Goal: Transaction & Acquisition: Purchase product/service

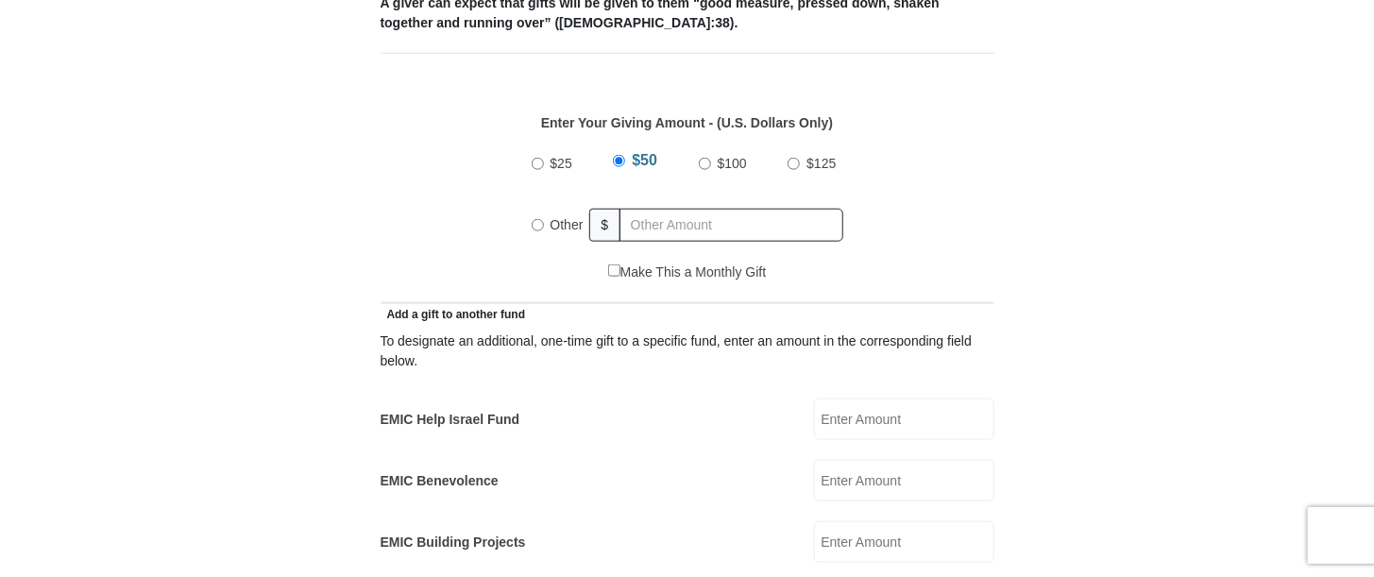
scroll to position [756, 0]
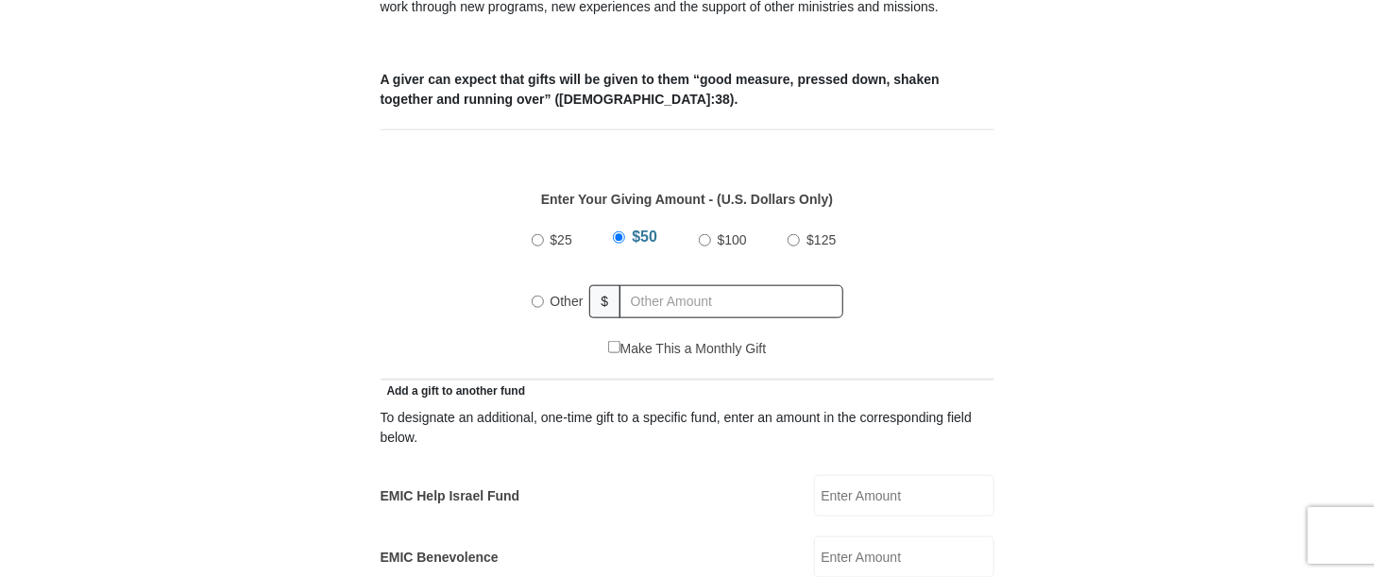
click at [536, 296] on input "Other" at bounding box center [538, 302] width 12 height 12
radio input "true"
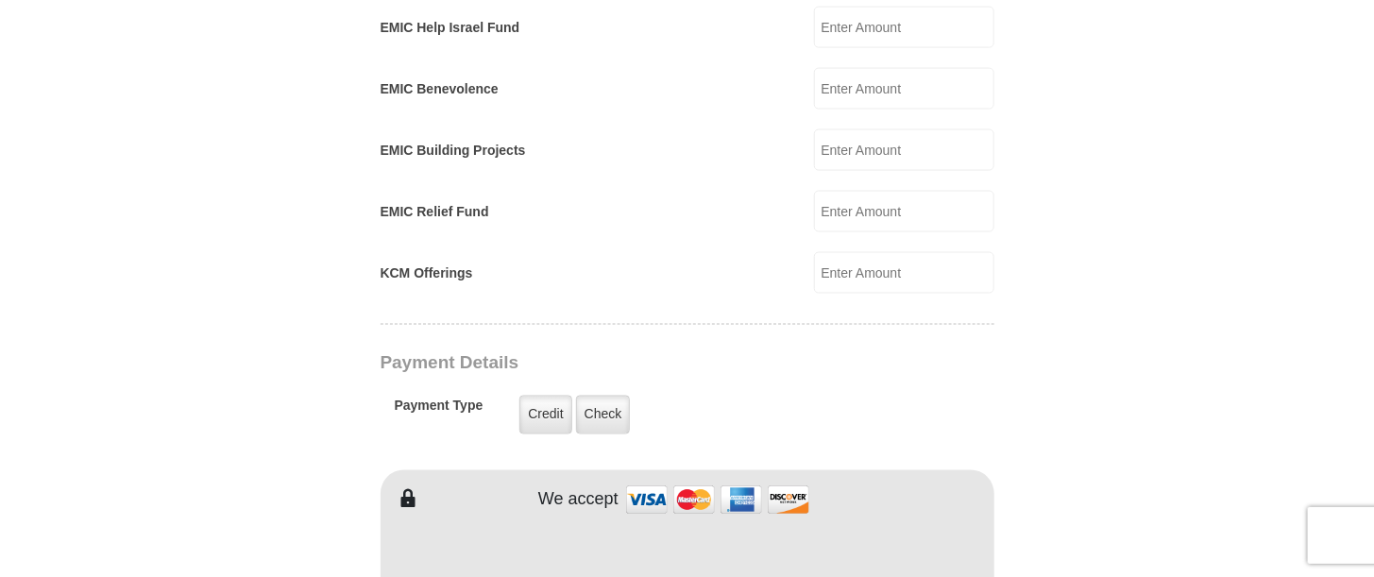
scroll to position [1228, 0]
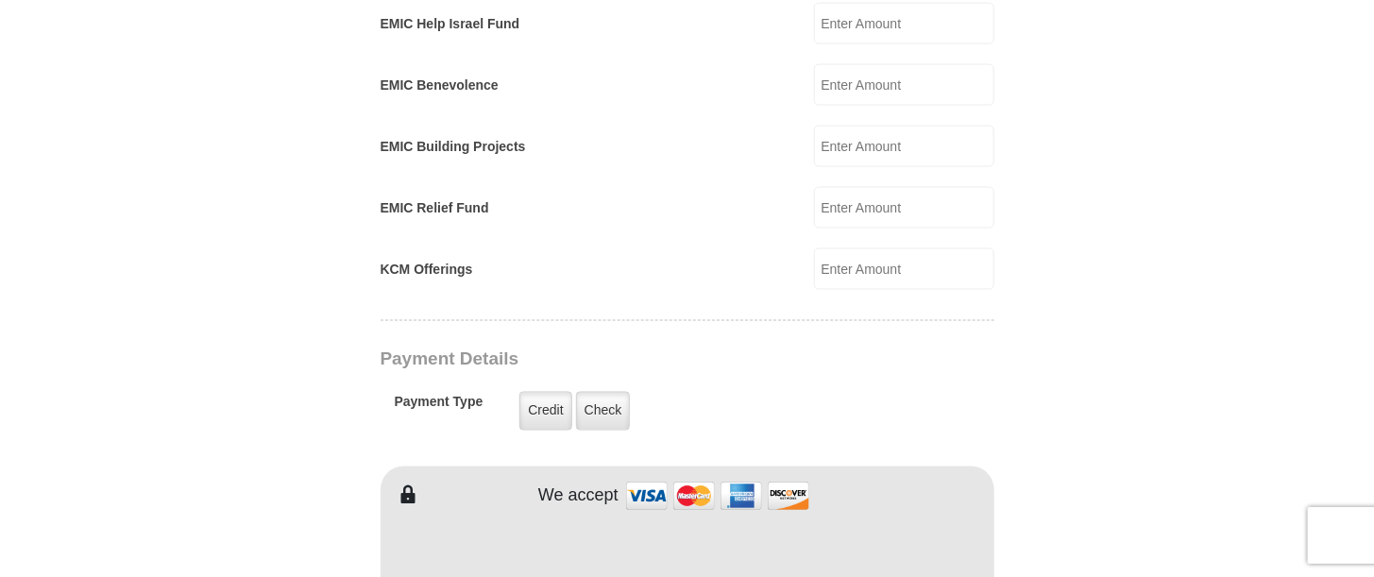
type input "261"
type input "[PERSON_NAME]"
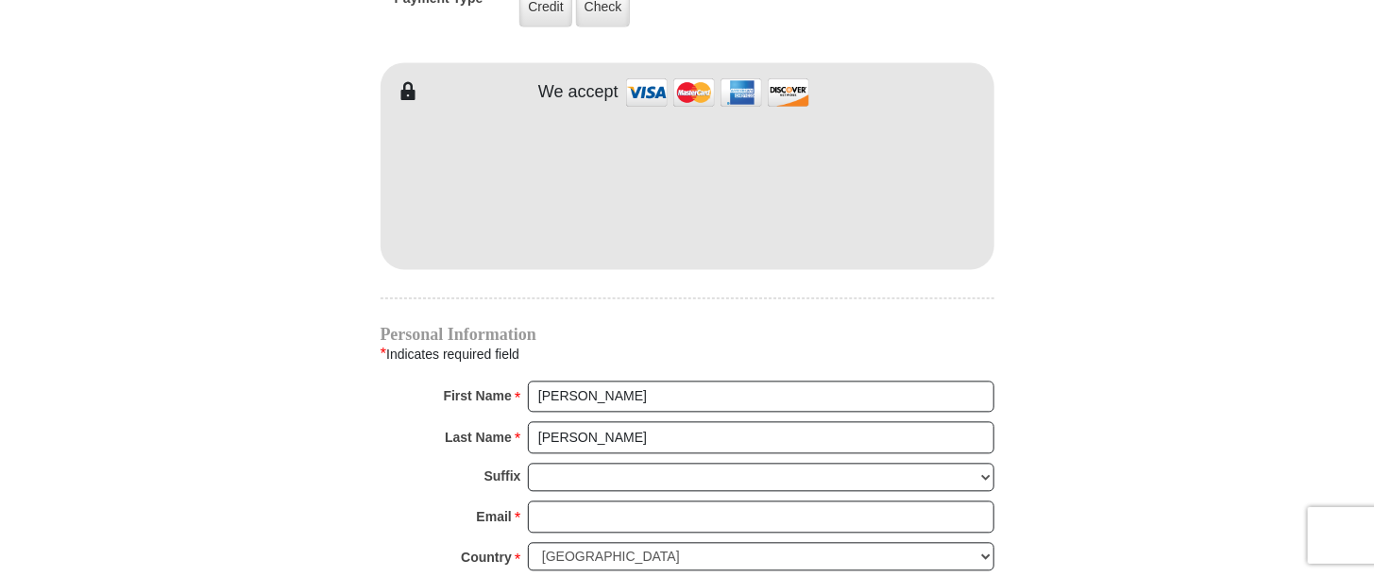
scroll to position [1700, 0]
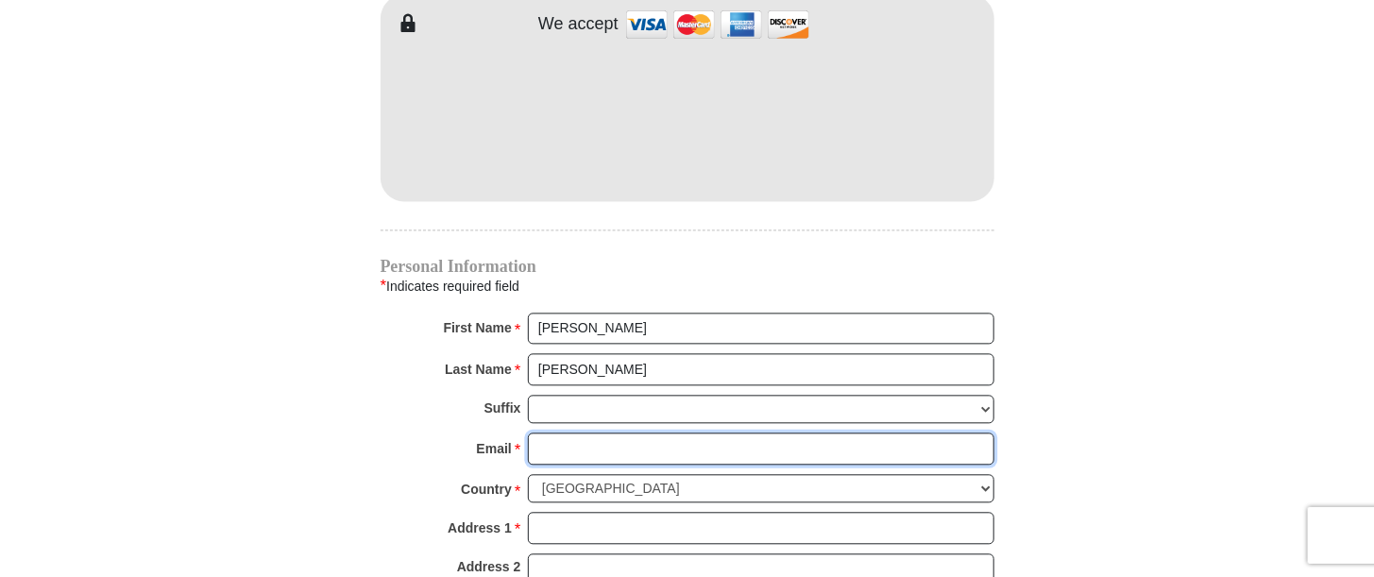
click at [601, 433] on input "Email *" at bounding box center [761, 449] width 467 height 32
type input "[EMAIL_ADDRESS][DOMAIN_NAME]"
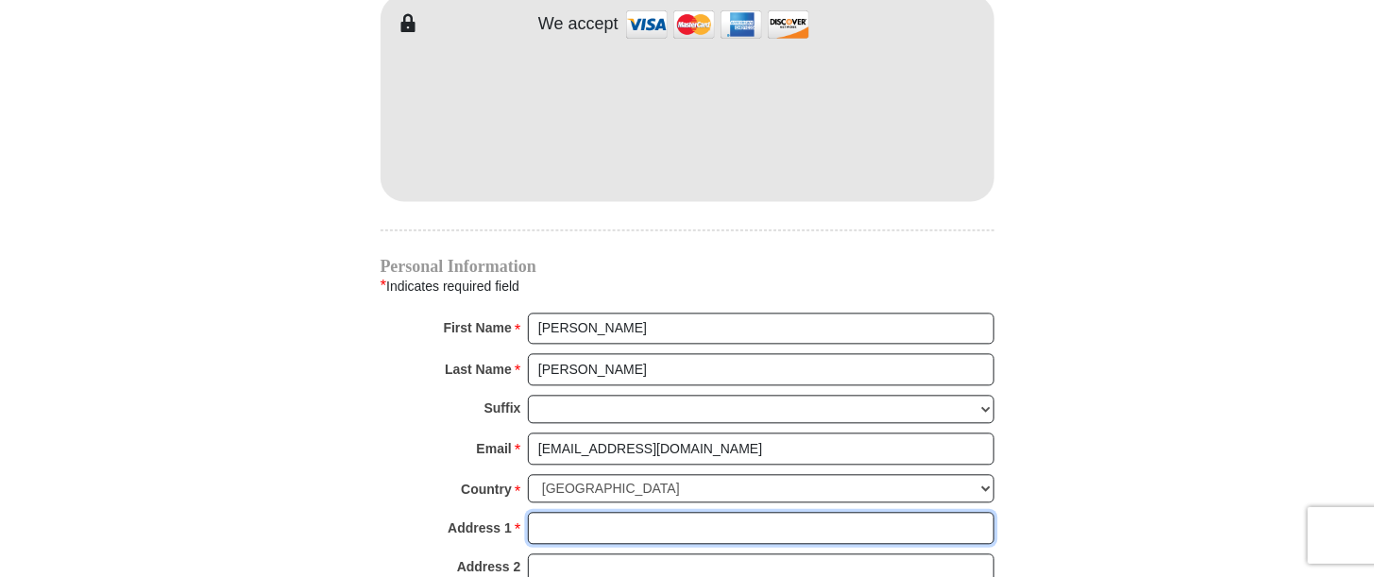
type input "1308 [PERSON_NAME] APT A"
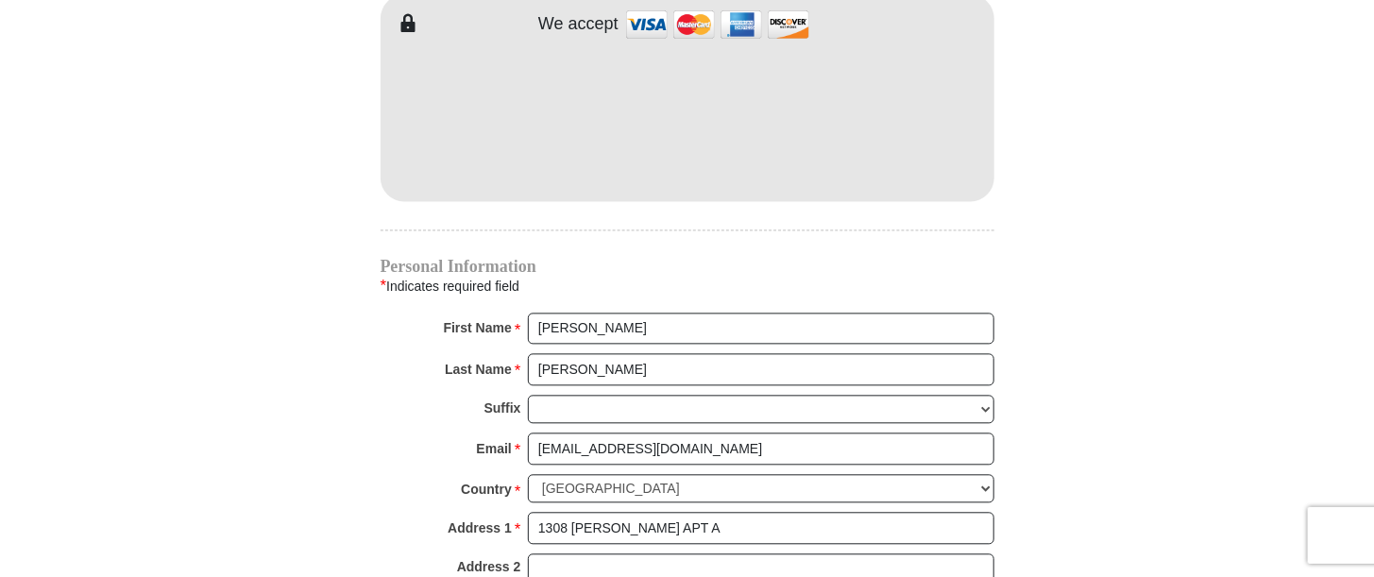
type input "[PERSON_NAME]"
select select "[GEOGRAPHIC_DATA]"
type input "77802"
type input "9794120873"
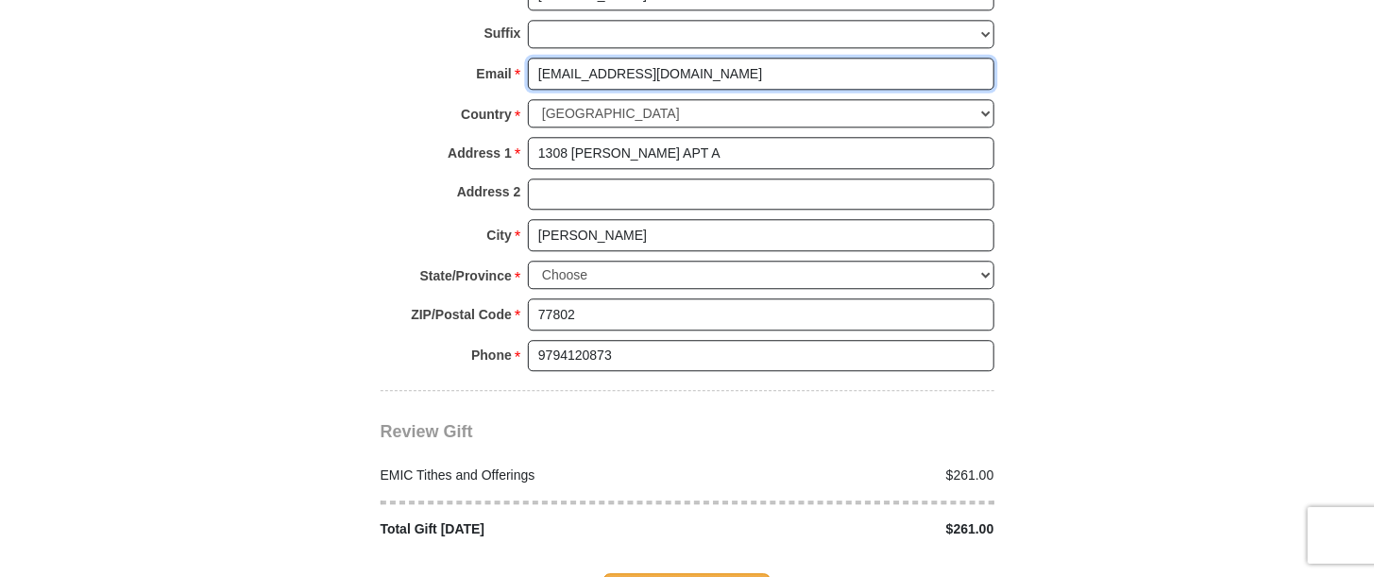
scroll to position [2078, 0]
